Goal: Task Accomplishment & Management: Use online tool/utility

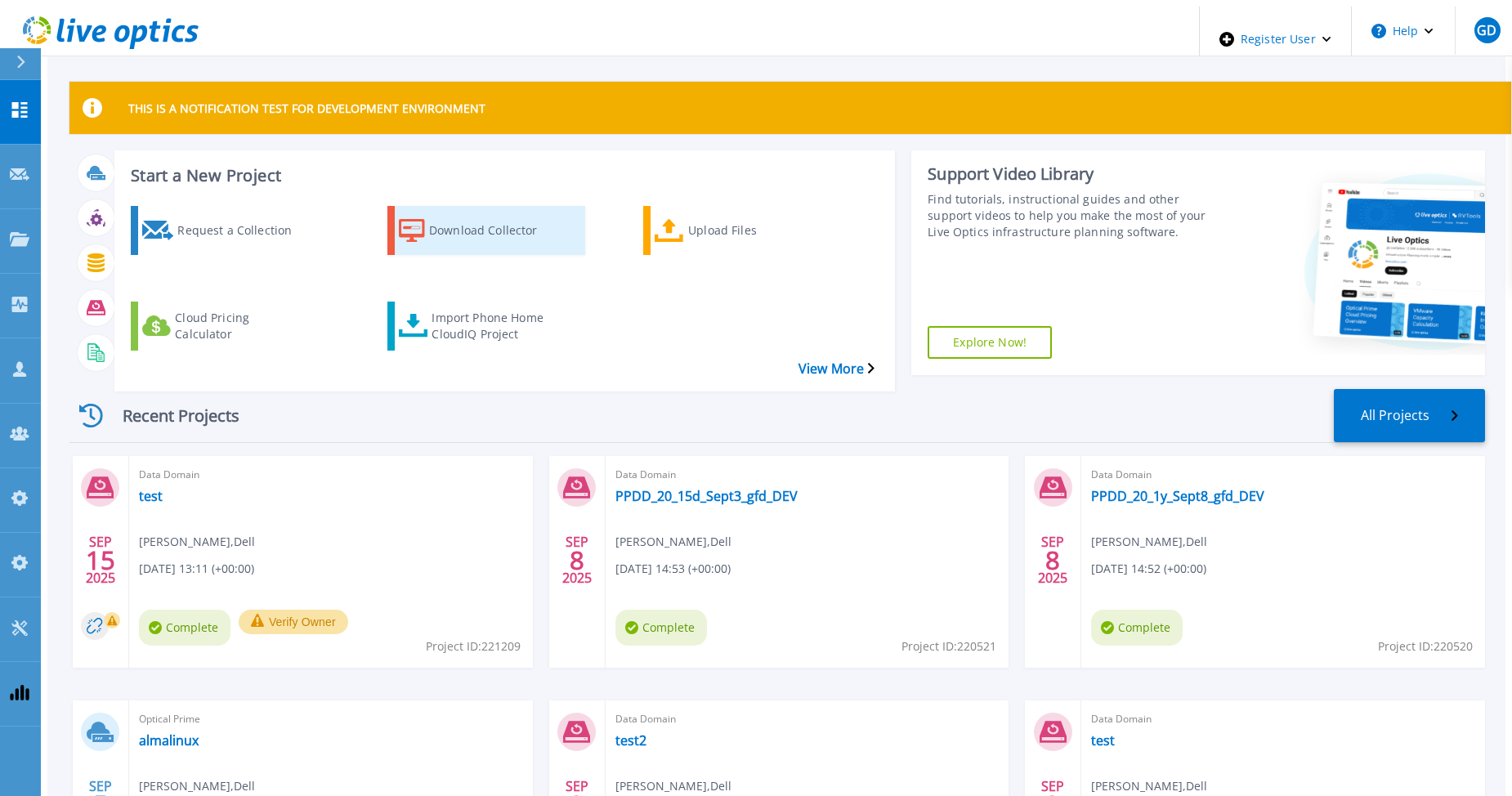
click at [475, 226] on div "Download Collector" at bounding box center [495, 230] width 131 height 41
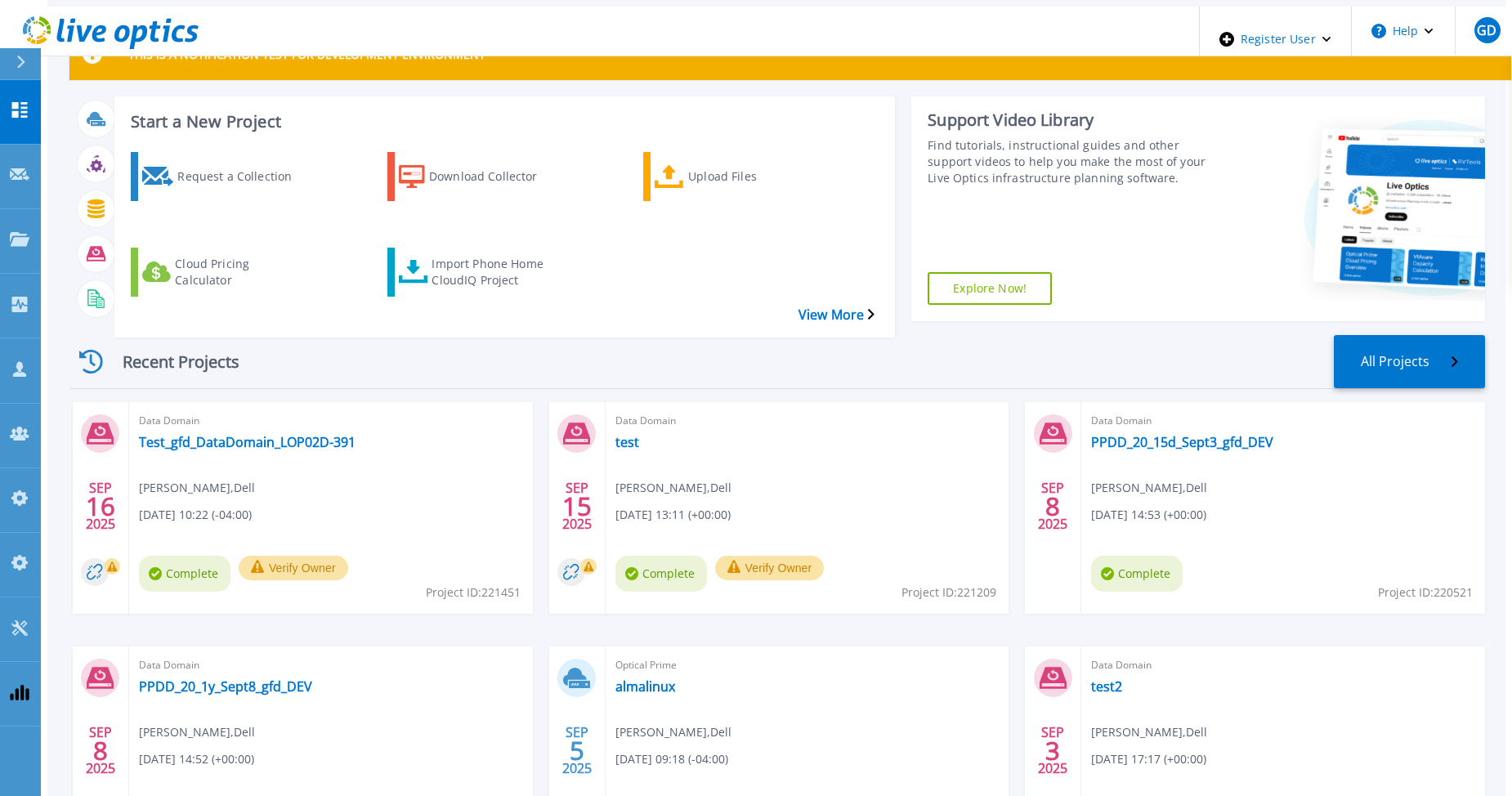
scroll to position [81, 0]
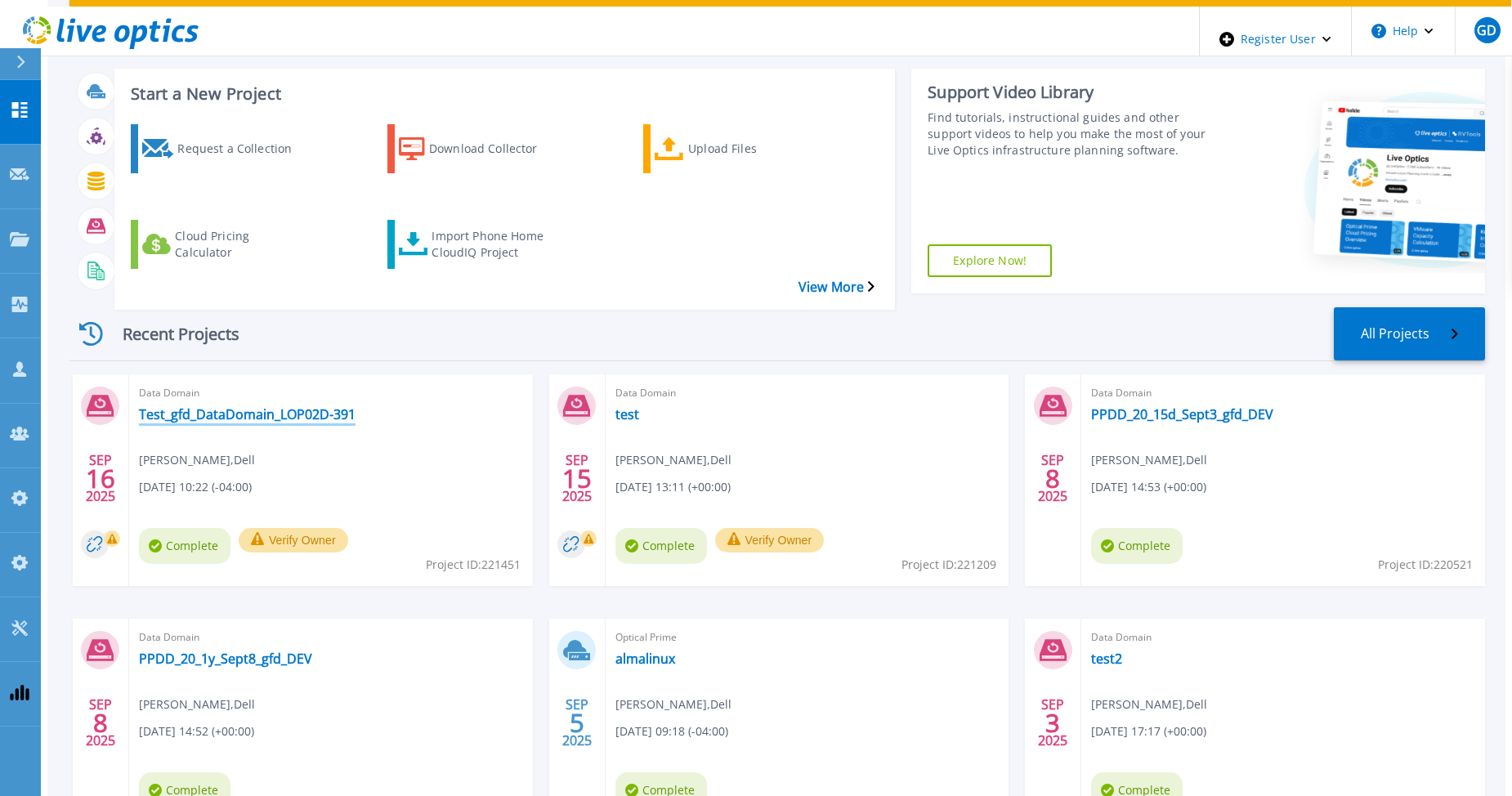
click at [216, 406] on link "Test_gfd_DataDomain_LOP02D-391" at bounding box center [247, 414] width 217 height 16
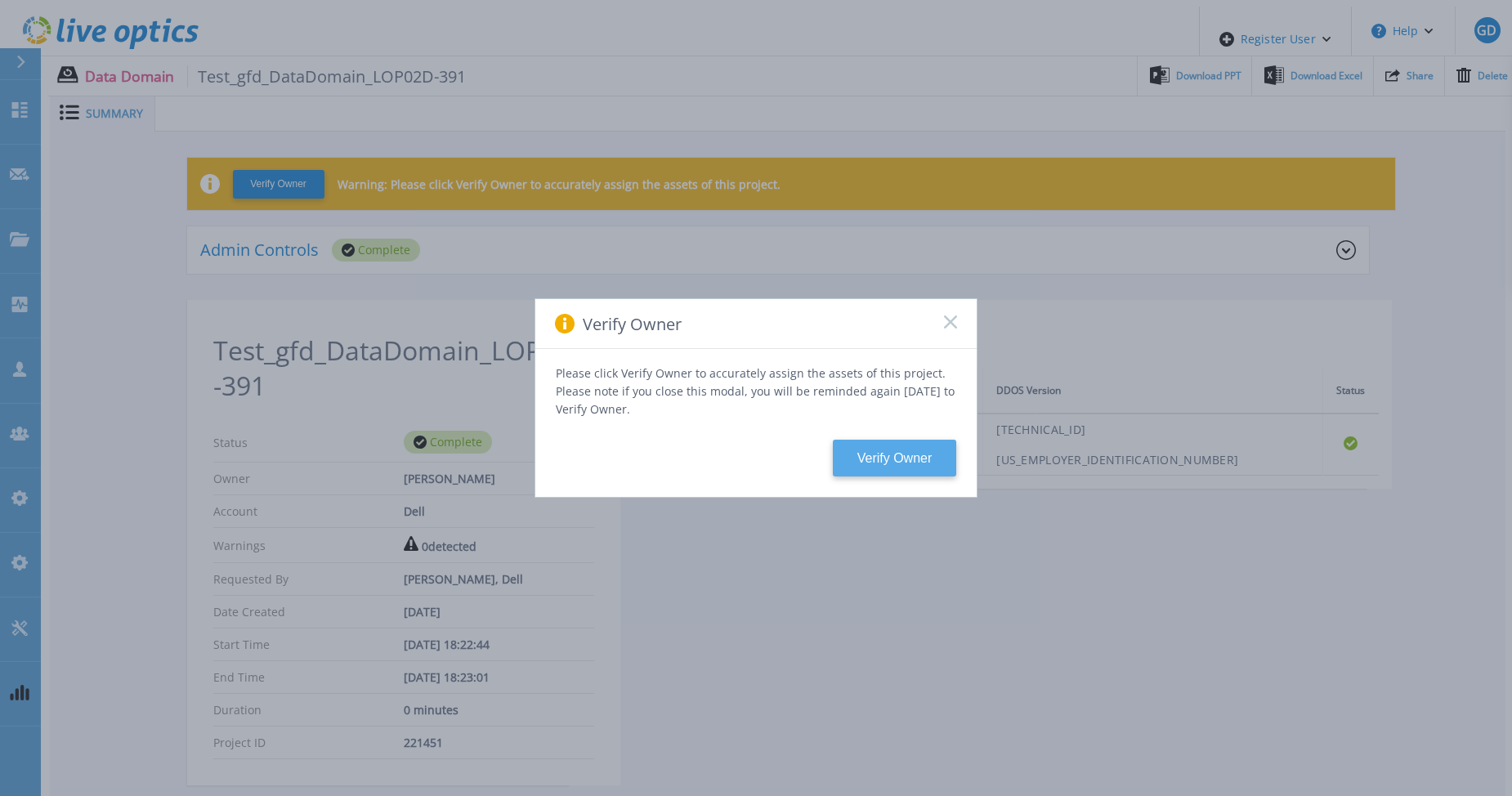
click at [855, 446] on button "Verify Owner" at bounding box center [894, 459] width 123 height 37
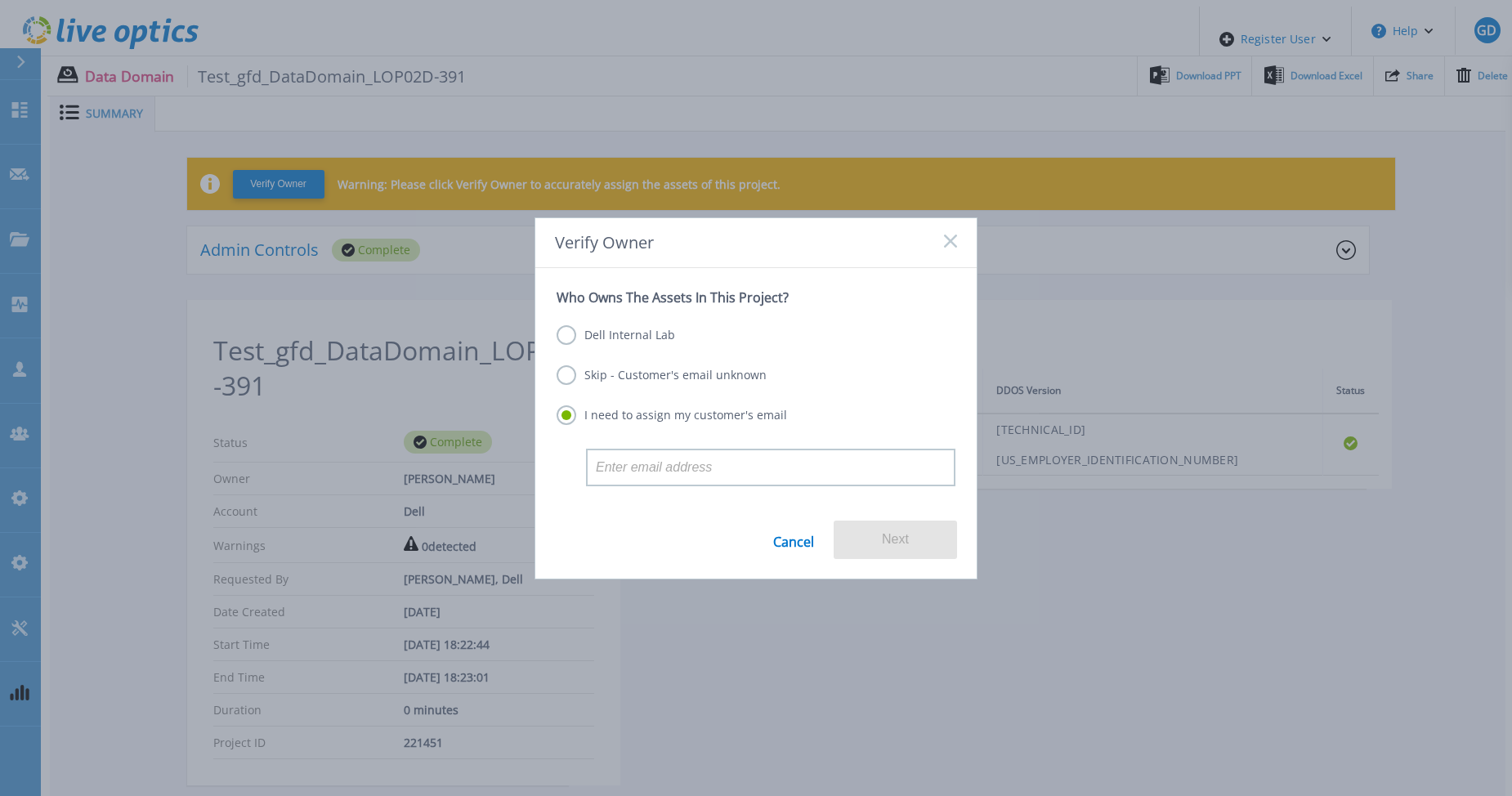
click at [595, 338] on label "Dell Internal Lab" at bounding box center [616, 335] width 119 height 19
click at [0, 0] on input "Dell Internal Lab" at bounding box center [0, 0] width 0 height 0
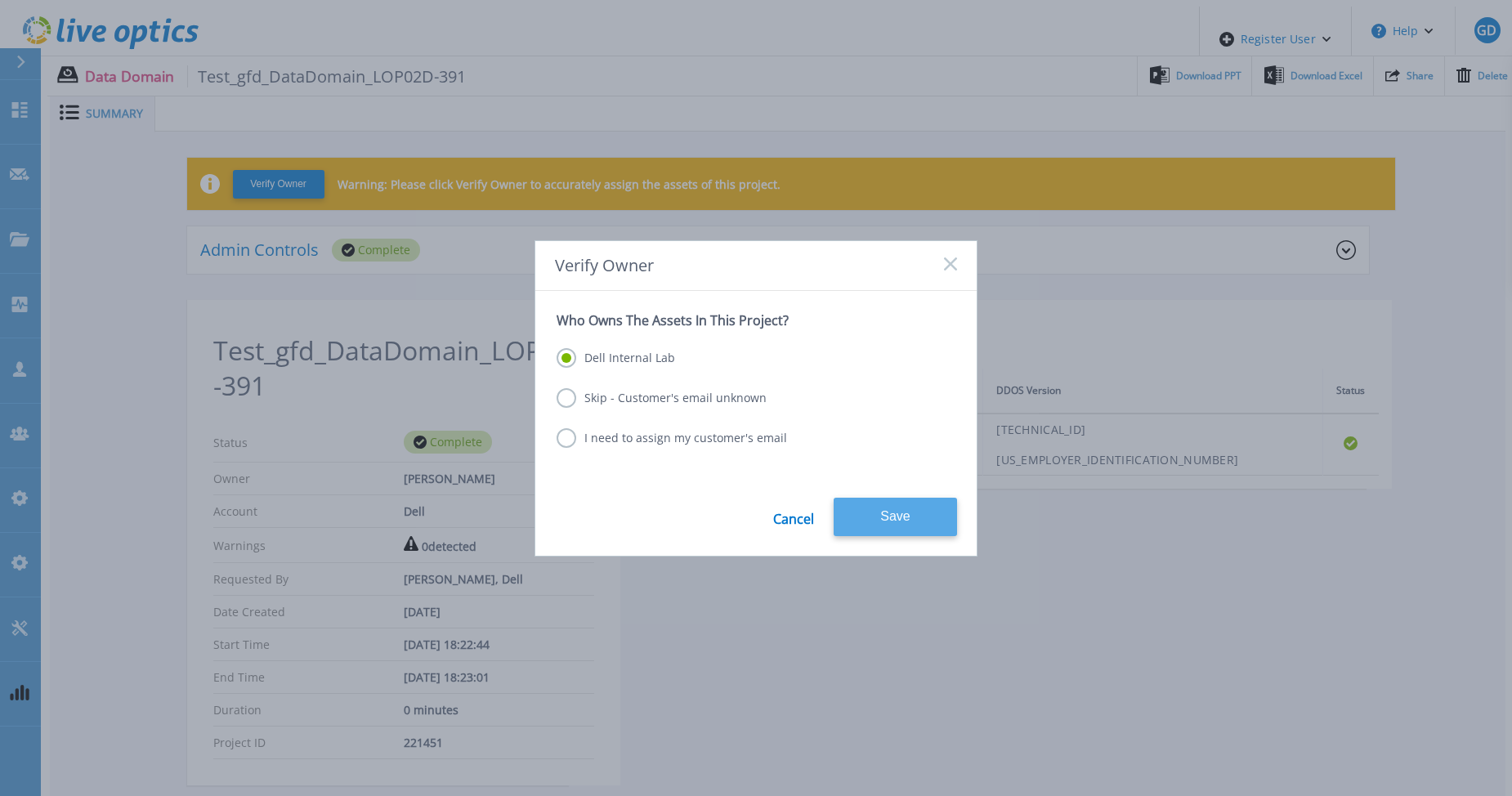
click at [872, 514] on button "Save" at bounding box center [895, 516] width 123 height 38
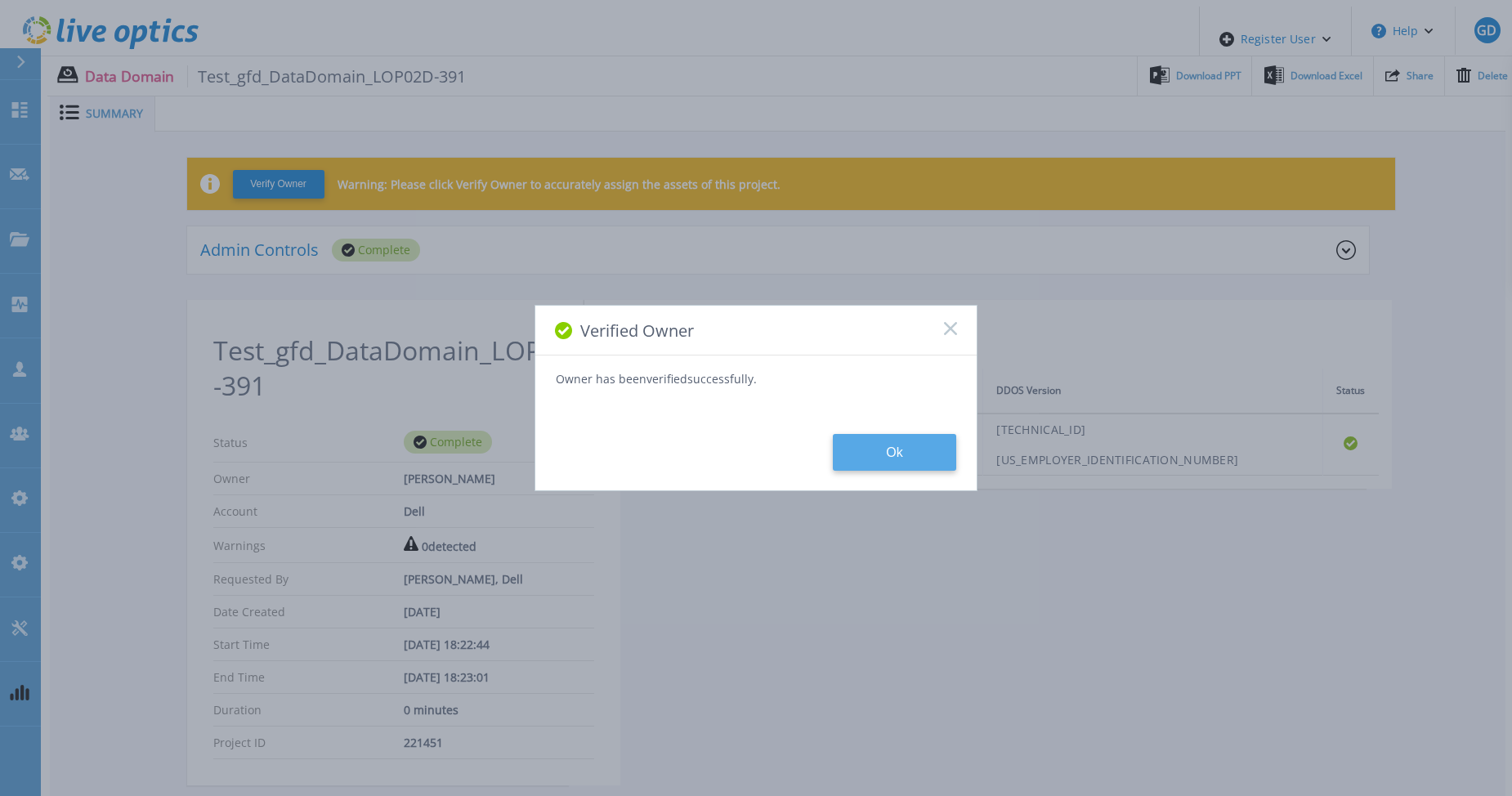
click at [881, 449] on button "Ok" at bounding box center [894, 452] width 123 height 37
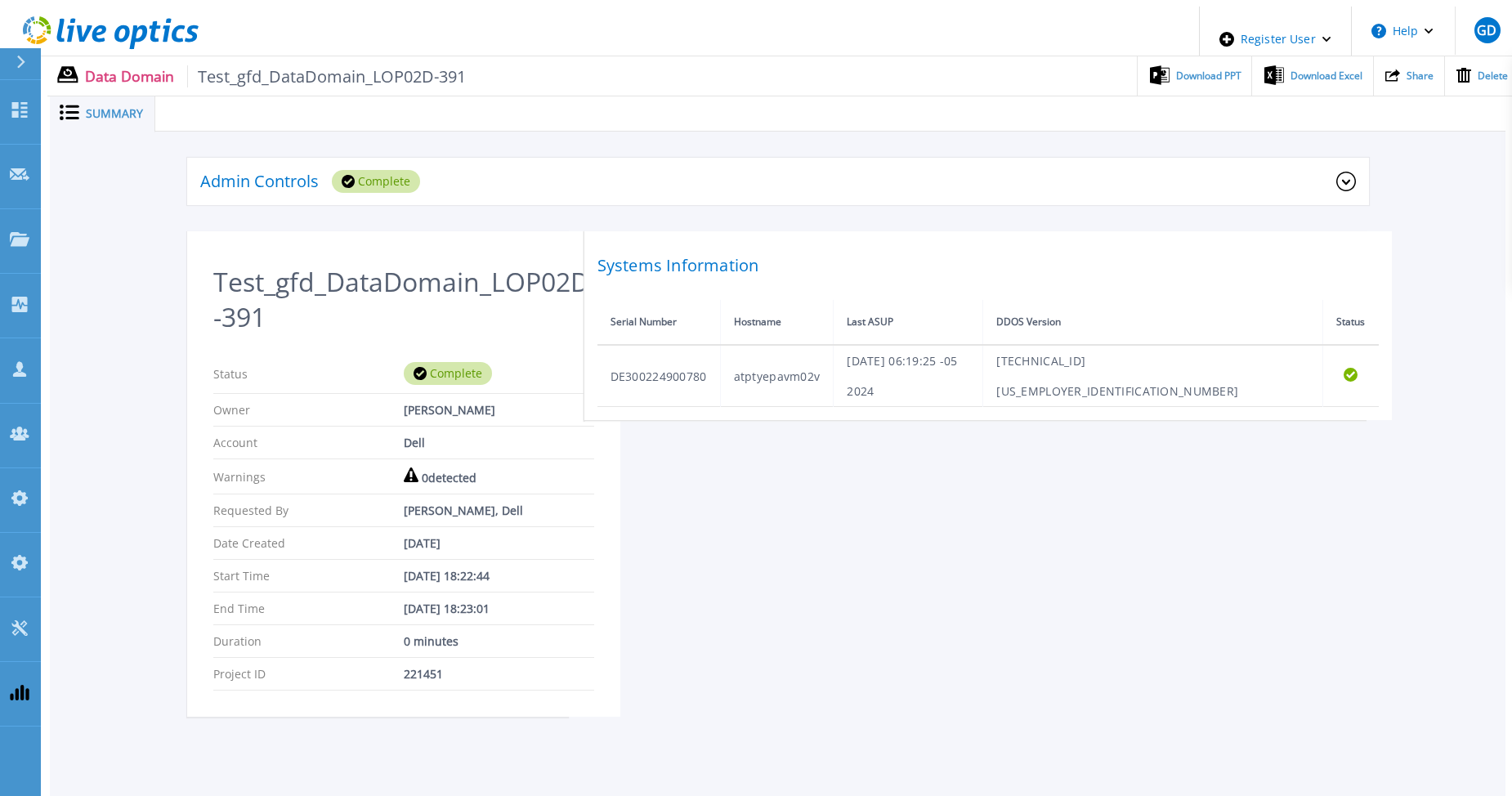
click at [1344, 175] on icon at bounding box center [1346, 182] width 19 height 19
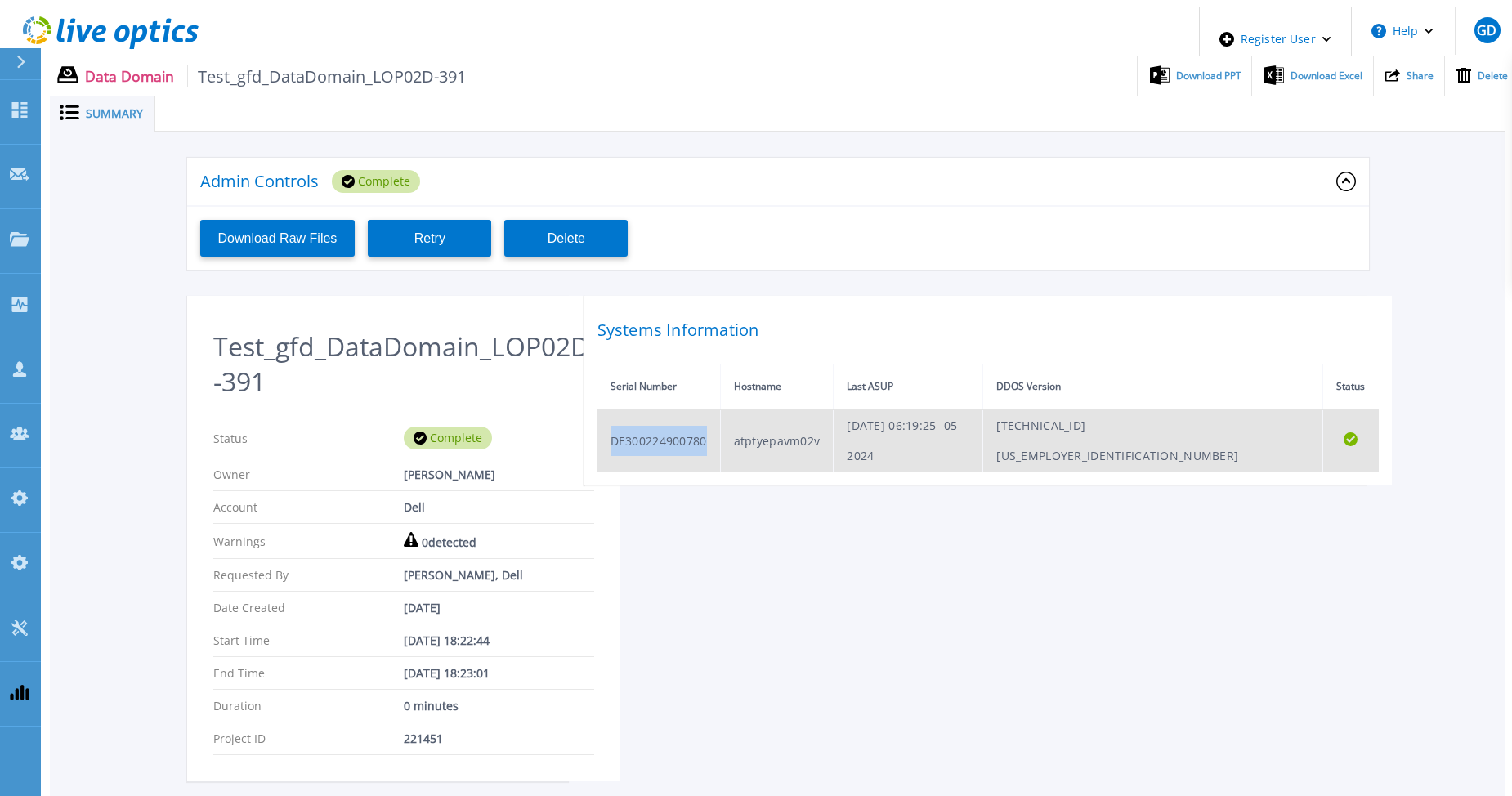
drag, startPoint x: 610, startPoint y: 420, endPoint x: 705, endPoint y: 421, distance: 95.0
click at [705, 421] on td "DE300224900780" at bounding box center [659, 440] width 123 height 62
drag, startPoint x: 705, startPoint y: 421, endPoint x: 678, endPoint y: 421, distance: 27.0
copy td "DE300224900780"
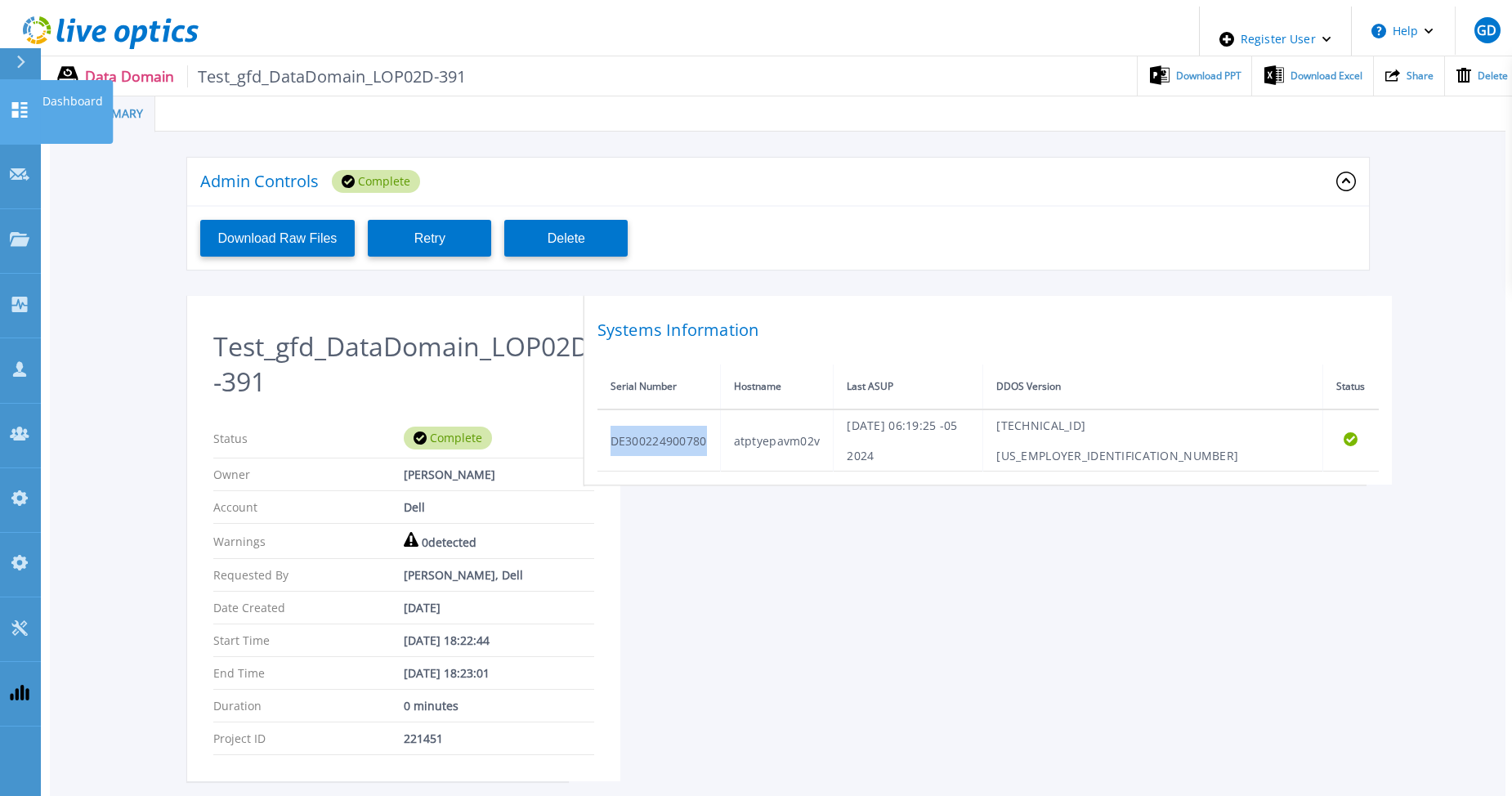
click at [35, 103] on link "Dashboard Dashboard" at bounding box center [20, 112] width 41 height 65
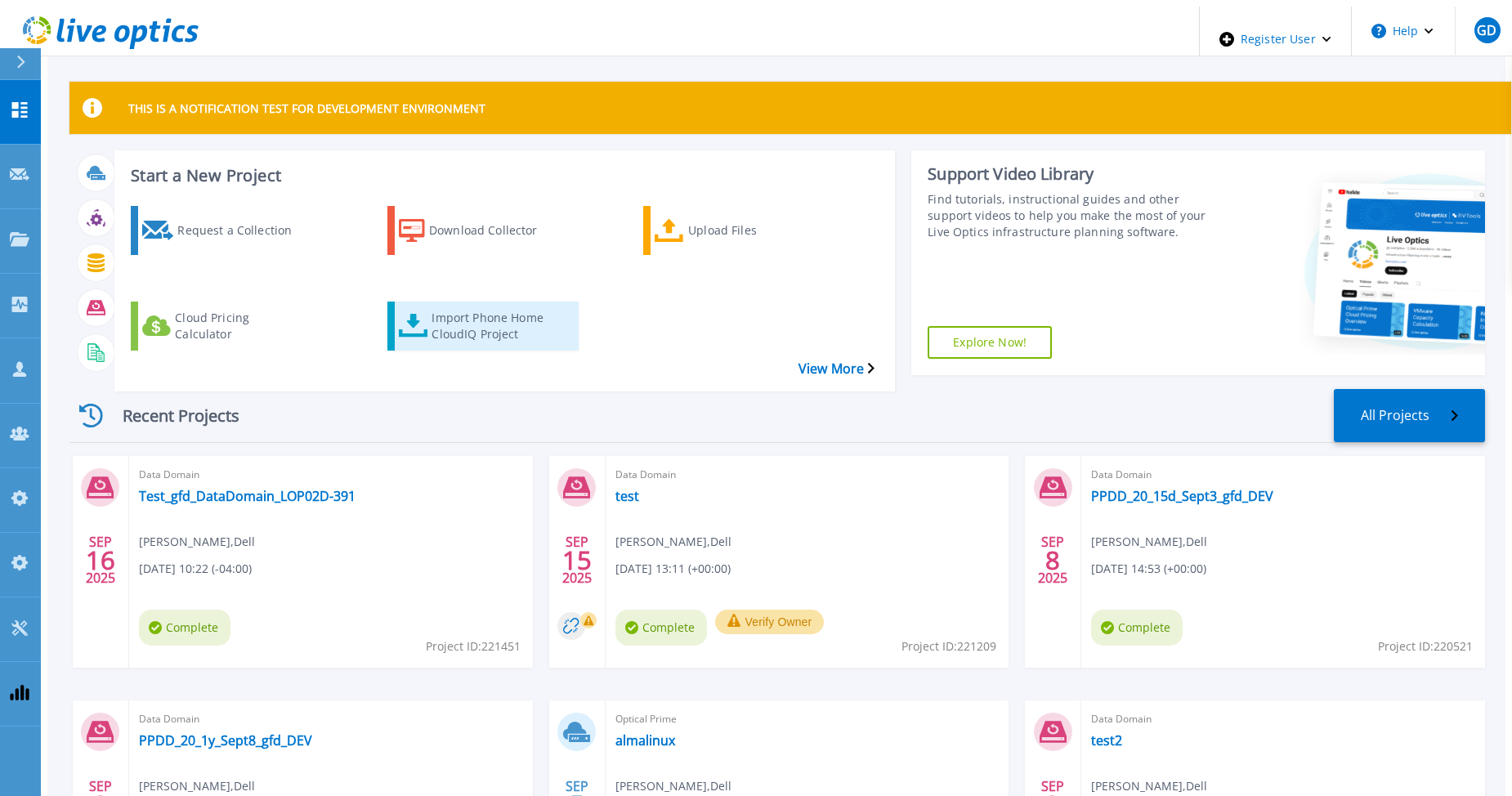
click at [462, 305] on div "Import Phone Home CloudIQ Project" at bounding box center [497, 326] width 131 height 41
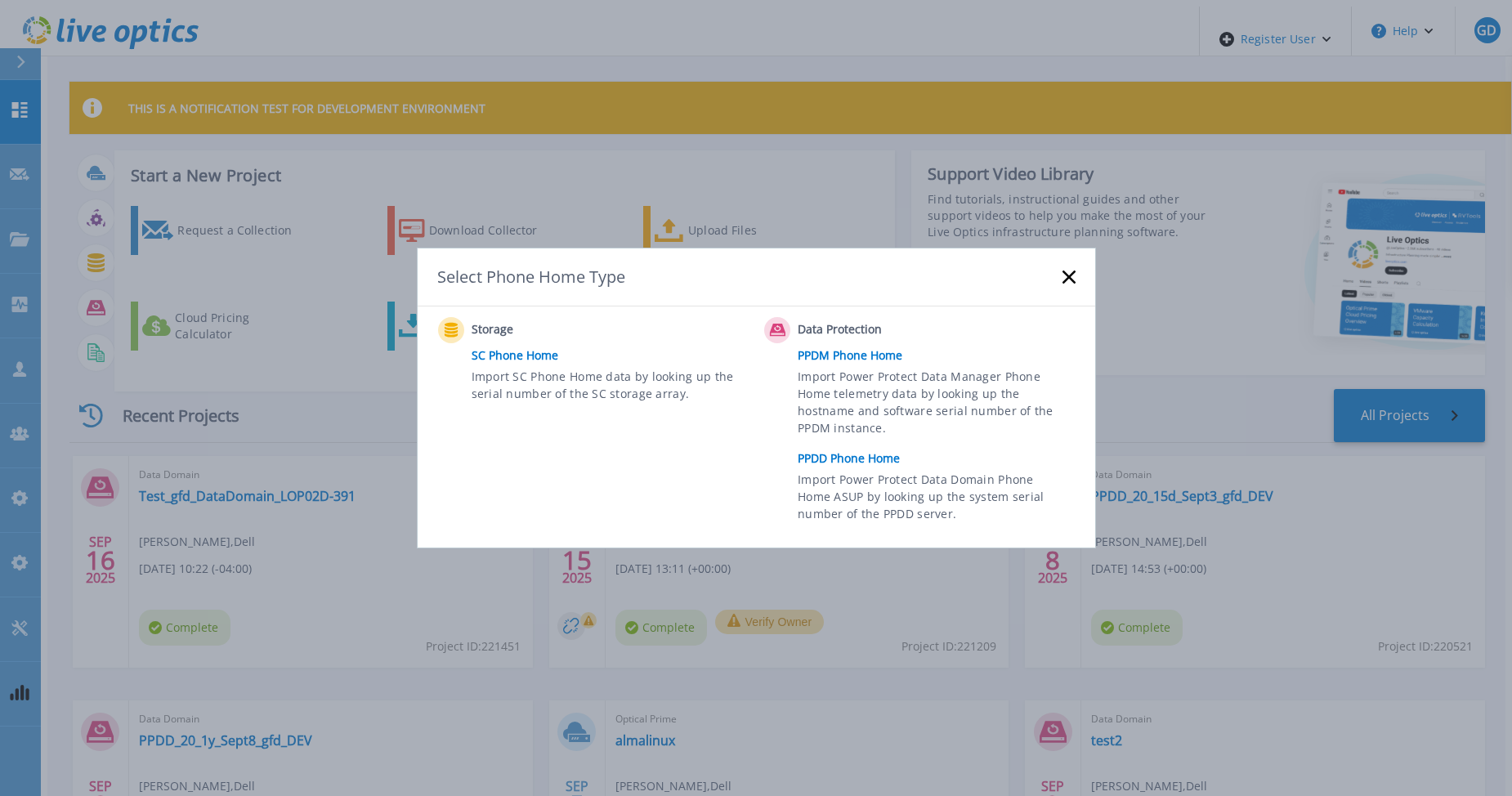
click at [832, 453] on link "PPDD Phone Home" at bounding box center [941, 459] width 285 height 25
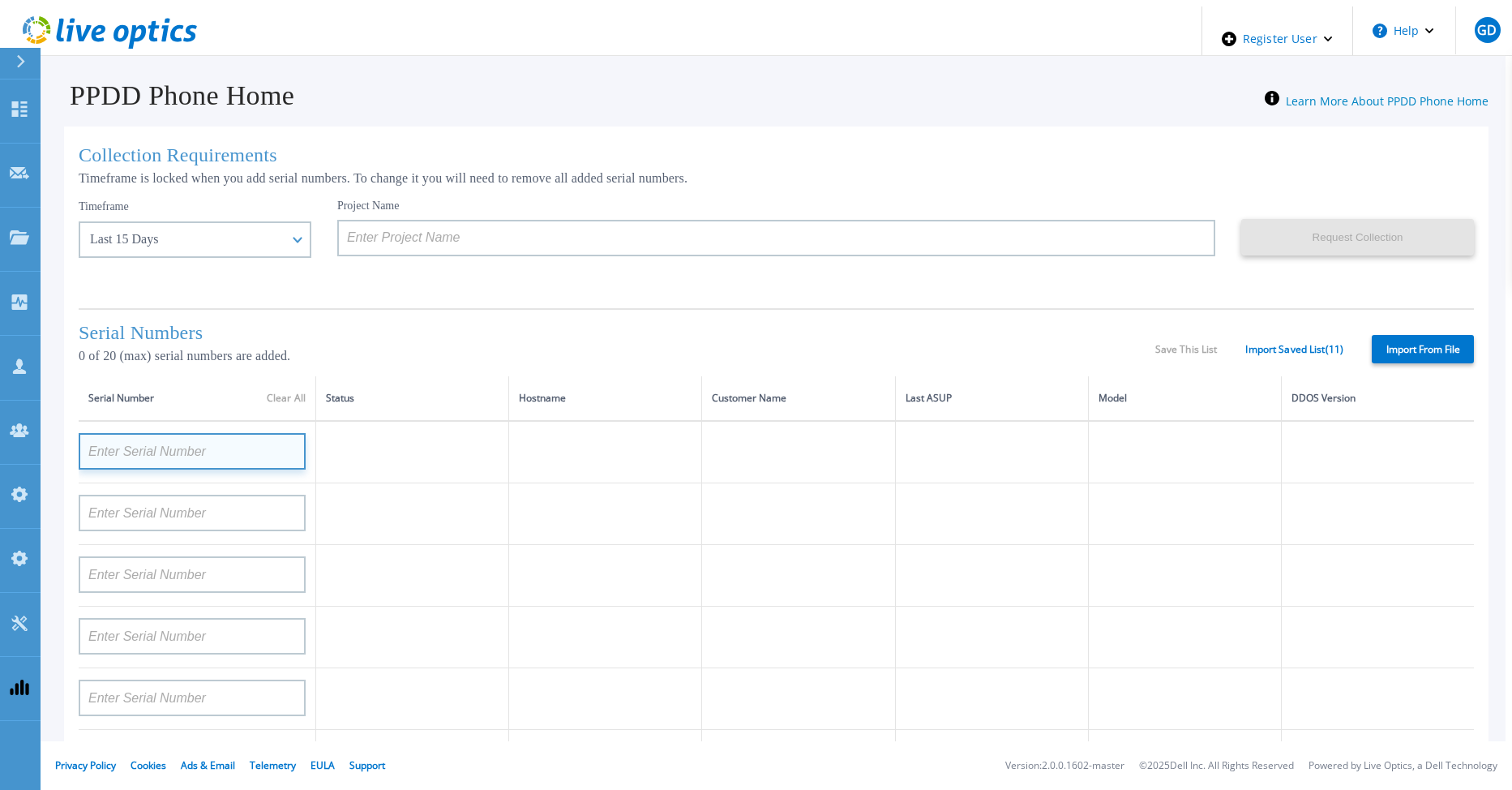
click at [220, 447] on input at bounding box center [192, 452] width 227 height 37
paste input "DE300224900780"
type input "DE300224900780"
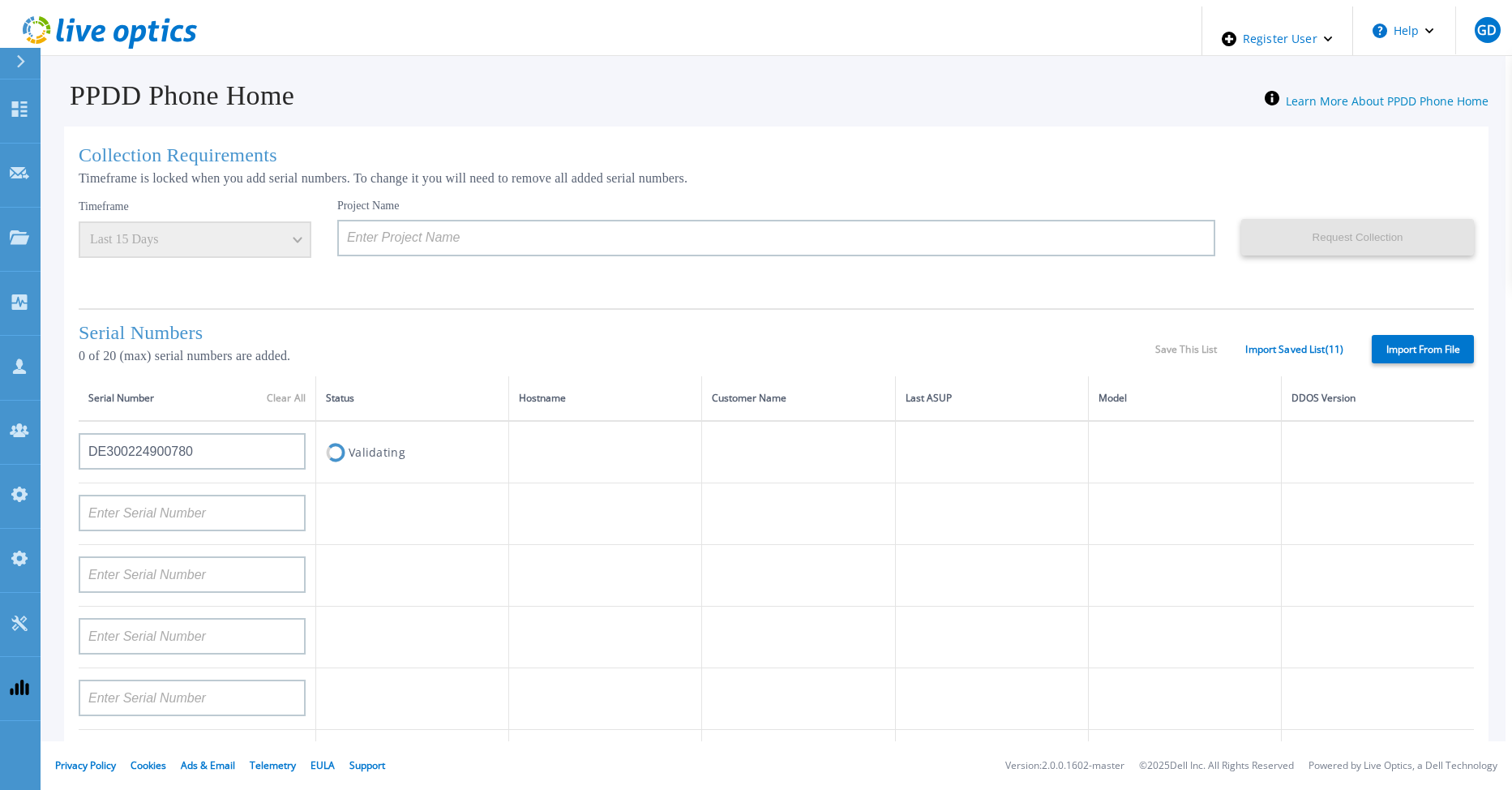
click at [423, 434] on td "Validating" at bounding box center [413, 452] width 193 height 62
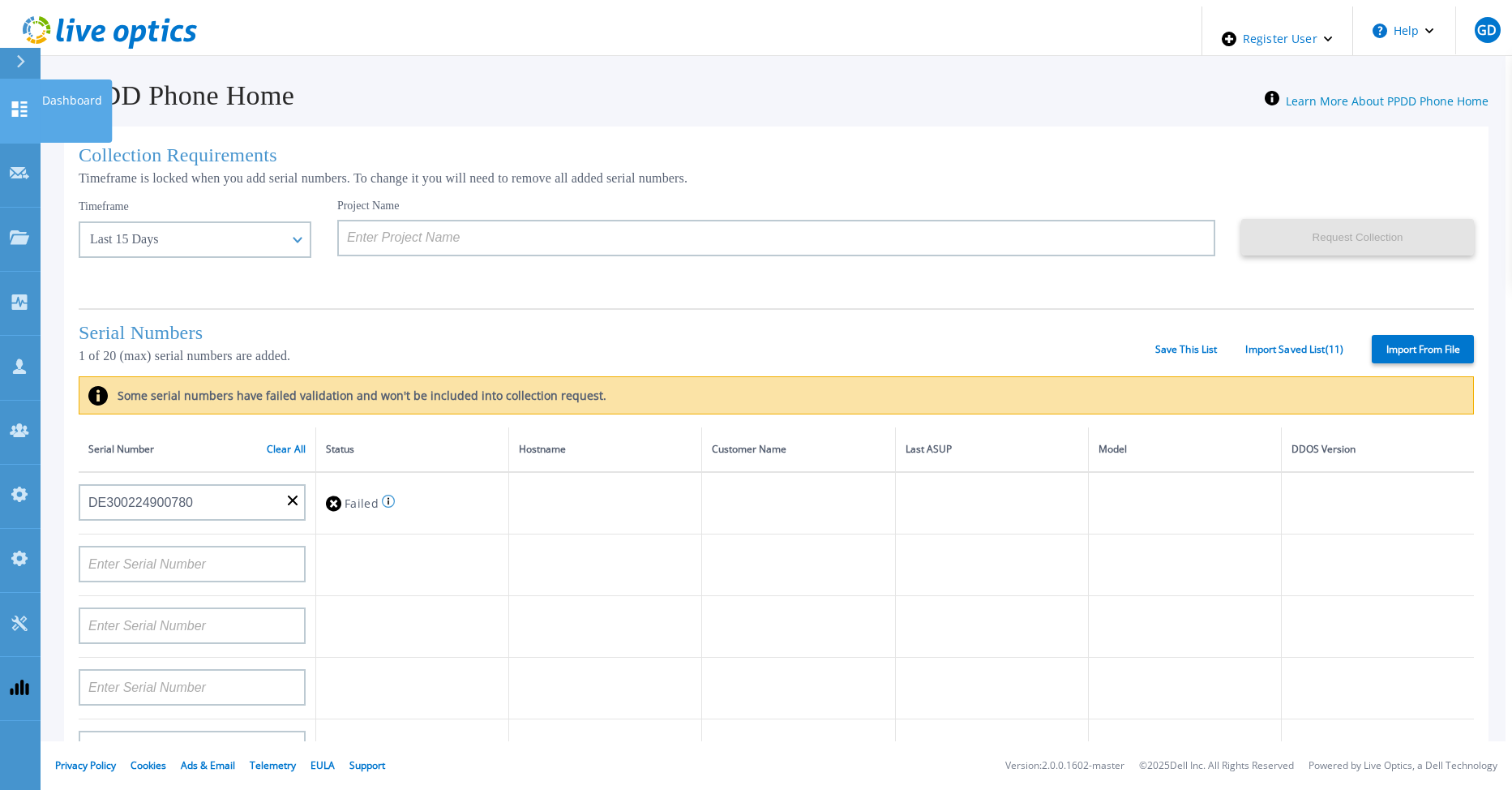
click at [11, 100] on div at bounding box center [19, 110] width 19 height 20
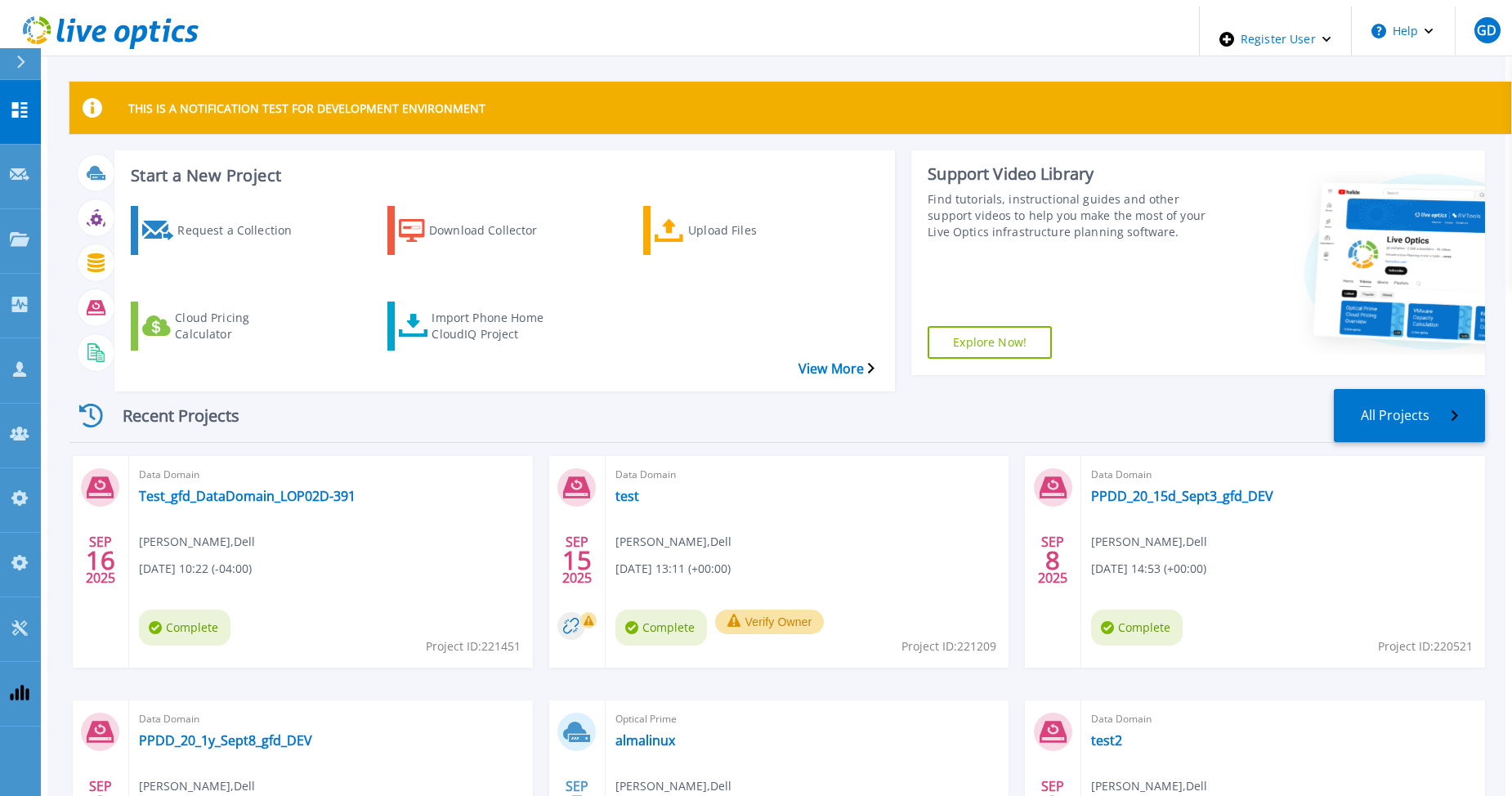
click at [610, 475] on div "Data Domain test Gerry Dunn , Dell 09/15/2025, 13:11 (+00:00) Complete Verify O…" at bounding box center [808, 561] width 404 height 212
click at [616, 488] on link "test" at bounding box center [627, 496] width 24 height 16
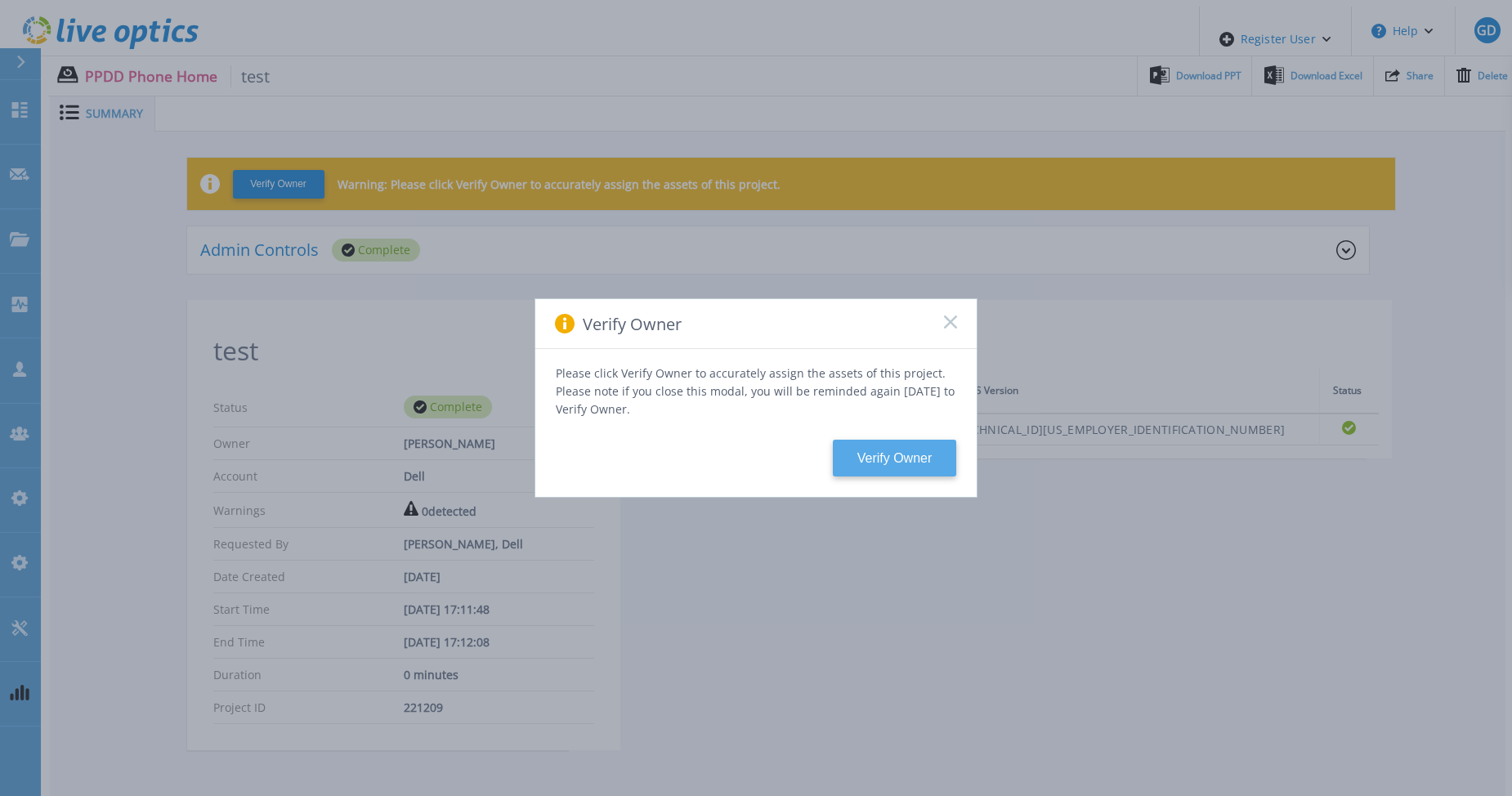
click at [874, 449] on button "Verify Owner" at bounding box center [894, 459] width 123 height 37
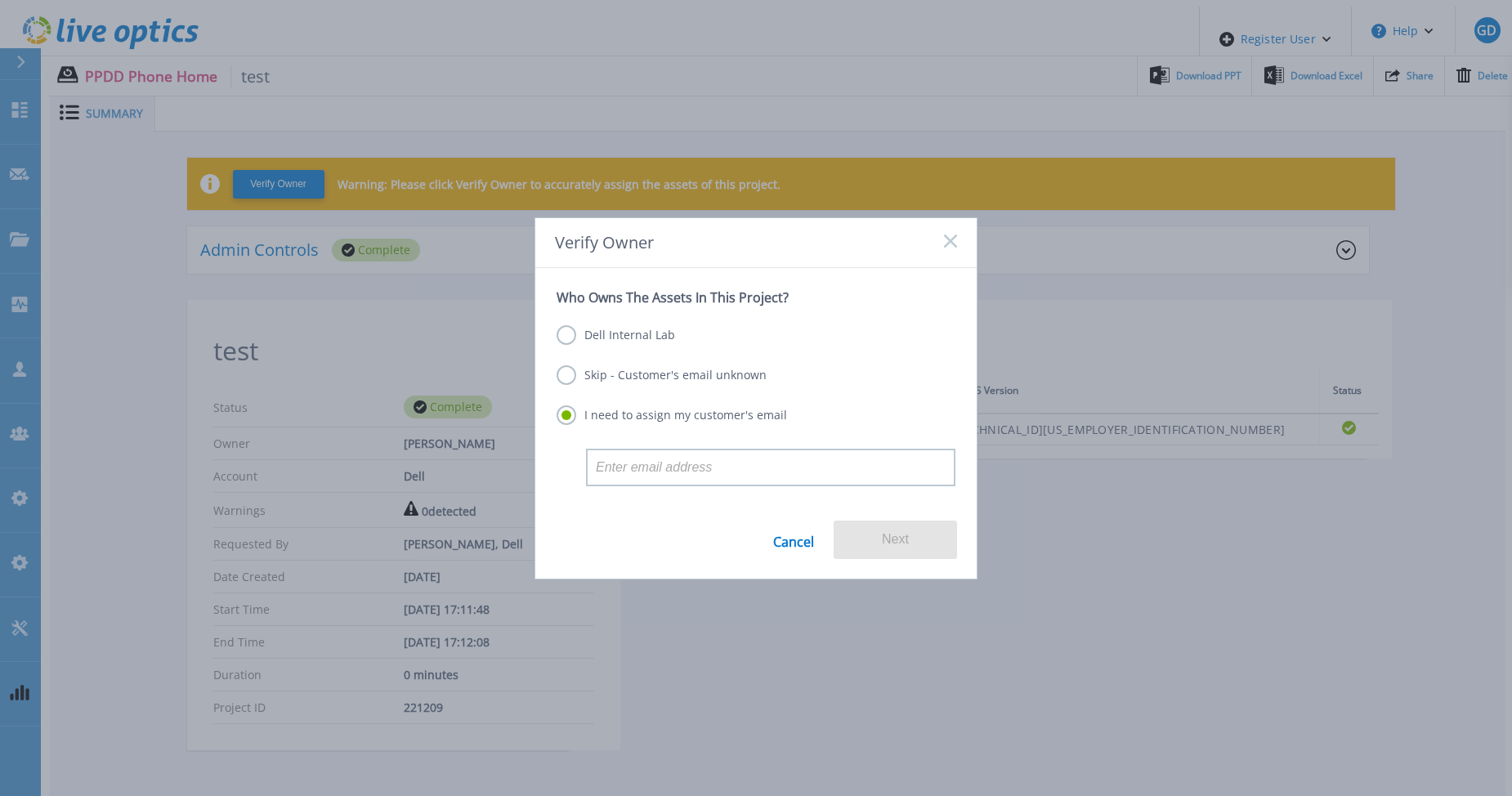
click at [663, 328] on label "Dell Internal Lab" at bounding box center [616, 335] width 119 height 19
click at [0, 0] on input "Dell Internal Lab" at bounding box center [0, 0] width 0 height 0
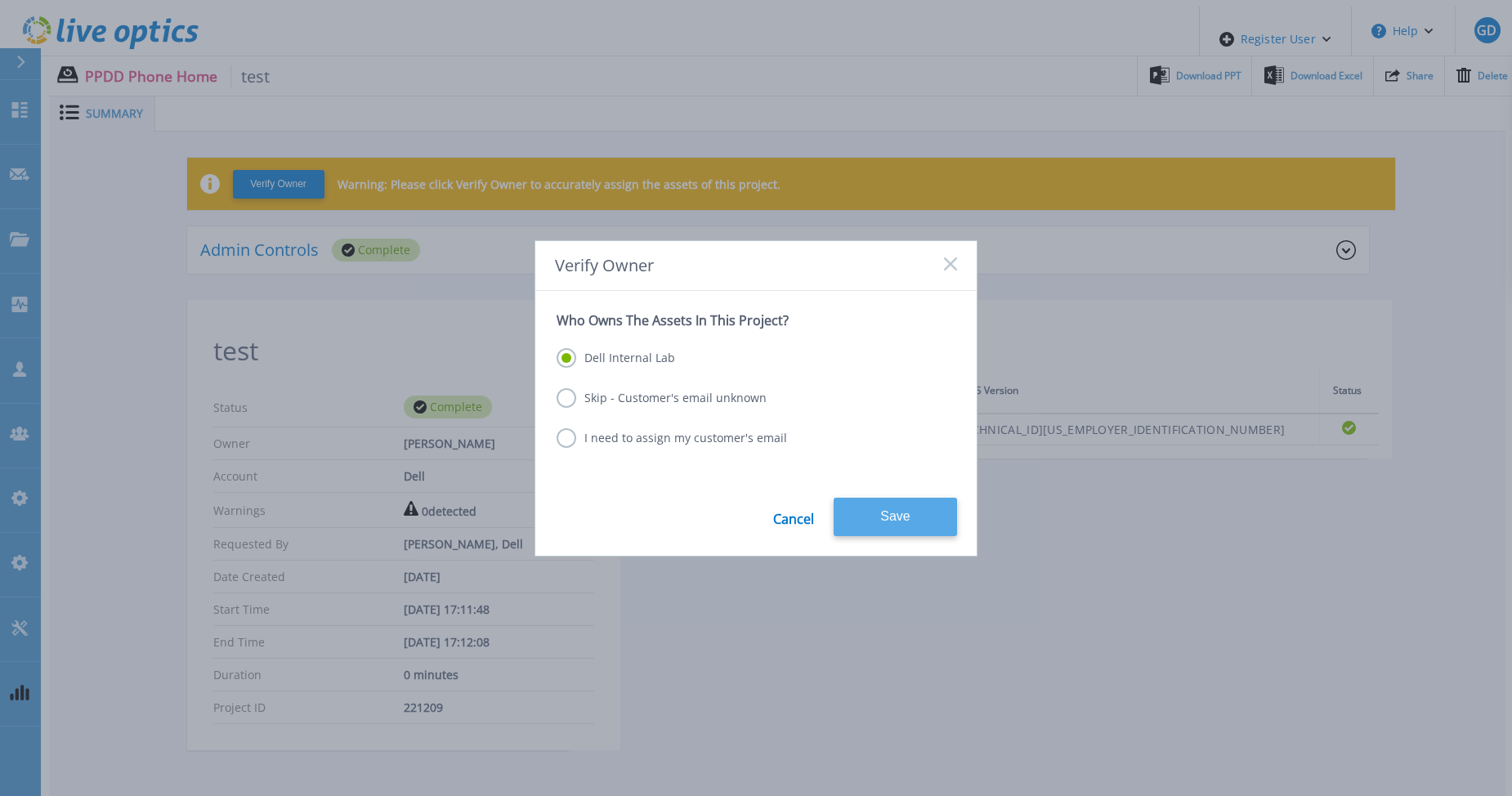
click at [878, 505] on button "Save" at bounding box center [895, 516] width 123 height 38
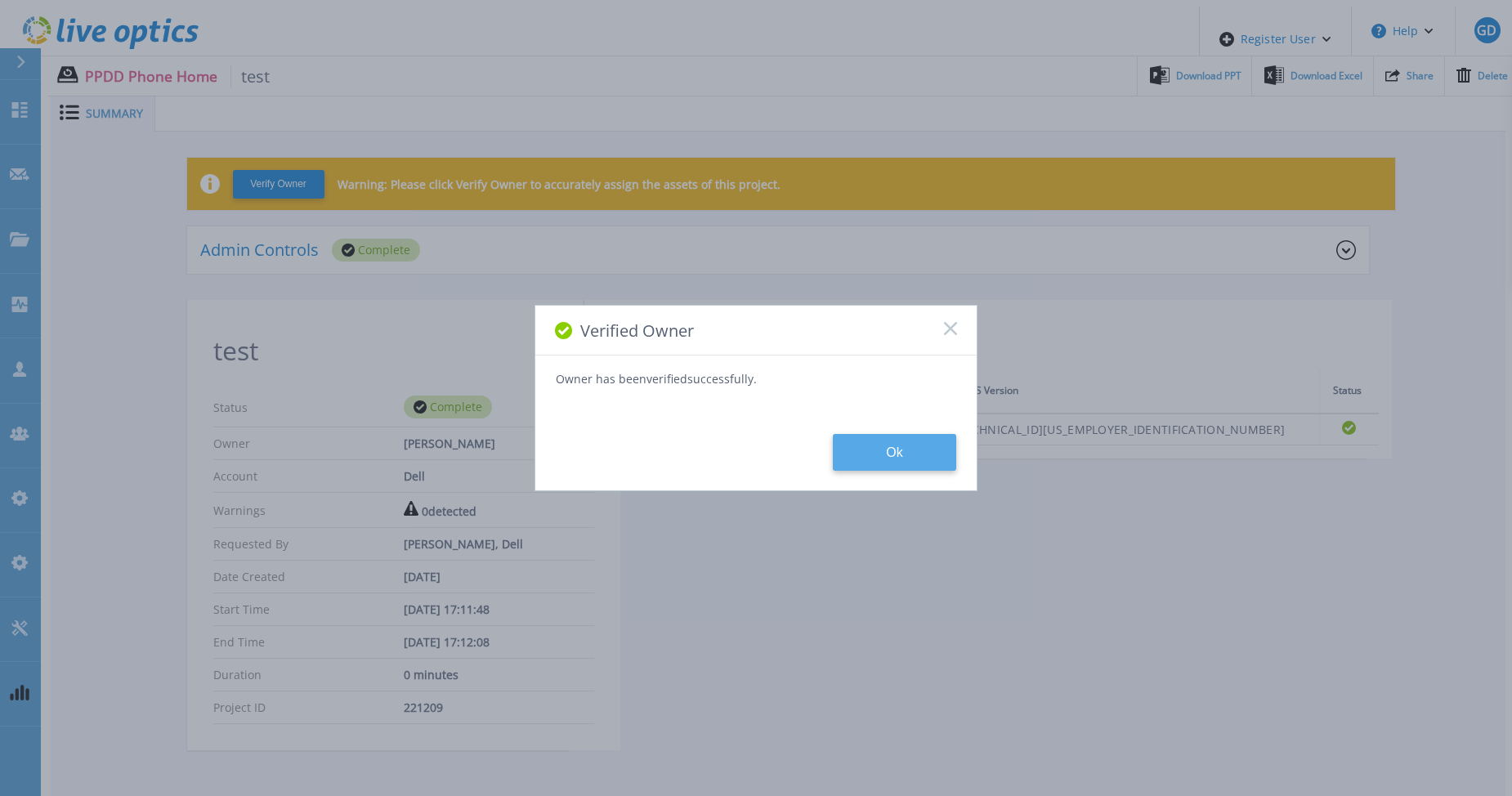
click at [884, 451] on button "Ok" at bounding box center [894, 452] width 123 height 37
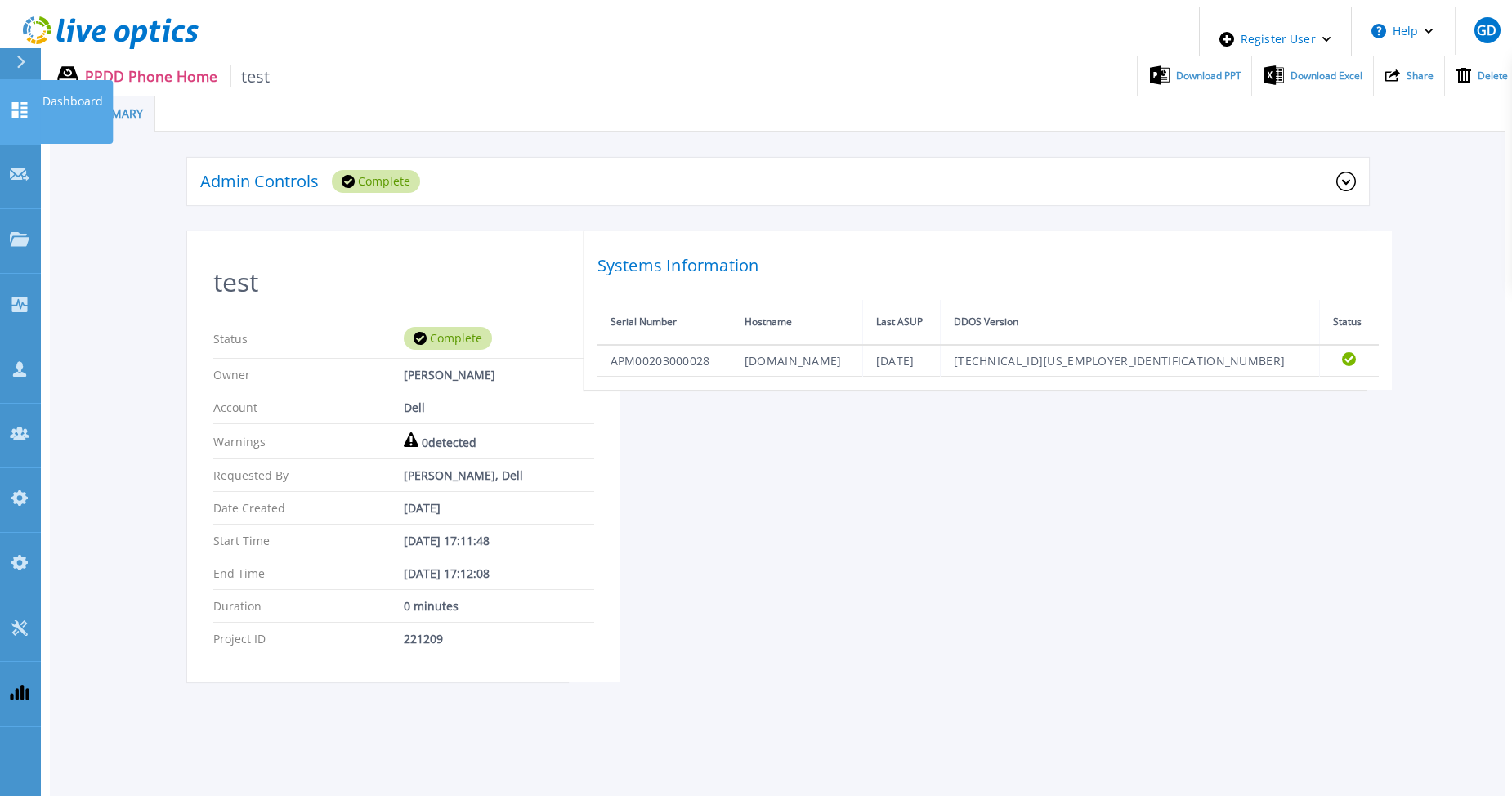
click at [19, 102] on icon at bounding box center [19, 110] width 19 height 16
